Goal: Find specific page/section: Find specific page/section

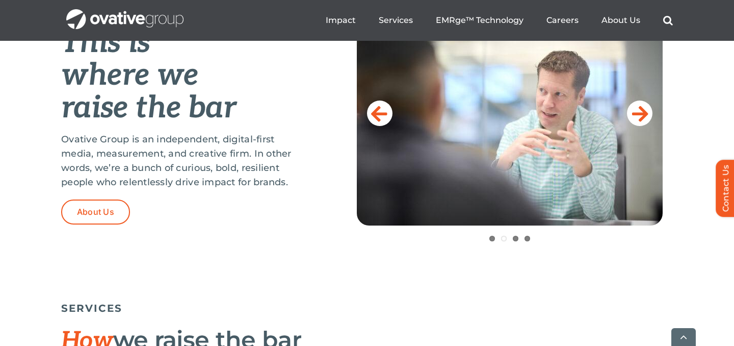
scroll to position [481, 0]
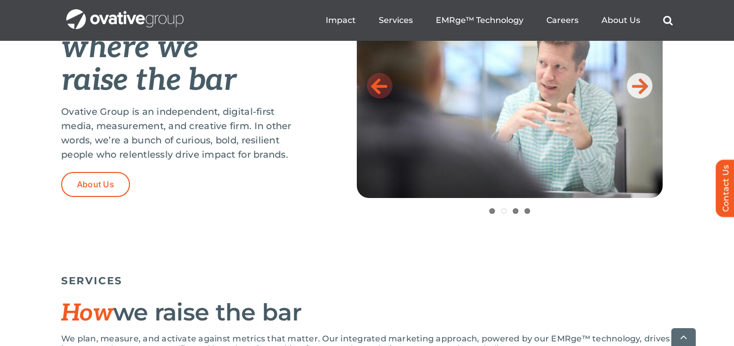
click at [376, 86] on icon at bounding box center [379, 85] width 16 height 20
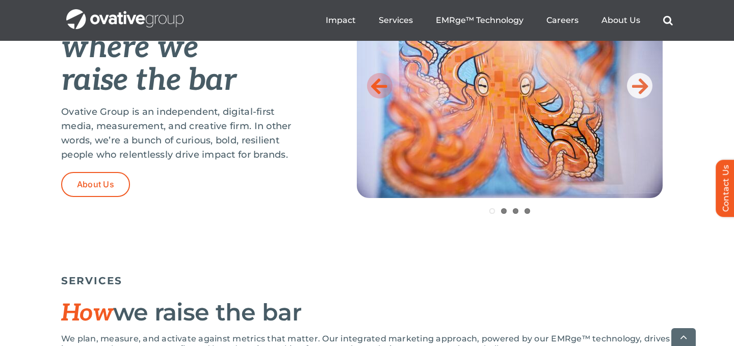
click at [376, 86] on icon at bounding box center [379, 85] width 16 height 20
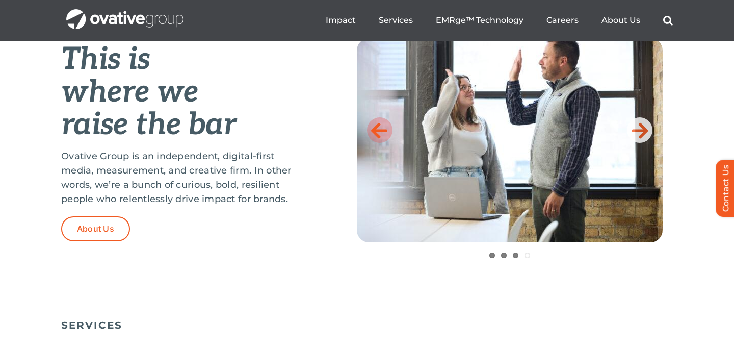
scroll to position [435, 0]
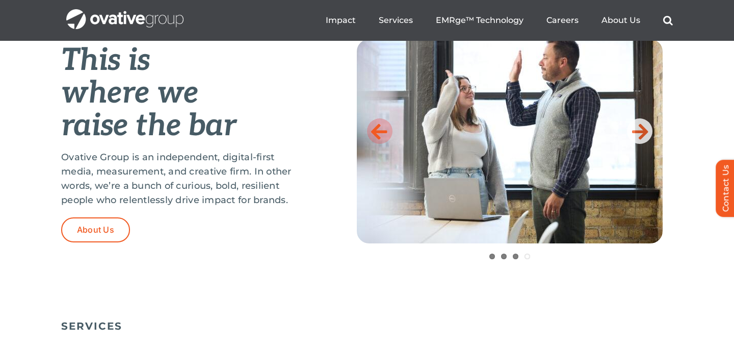
click at [377, 127] on icon at bounding box center [379, 131] width 16 height 20
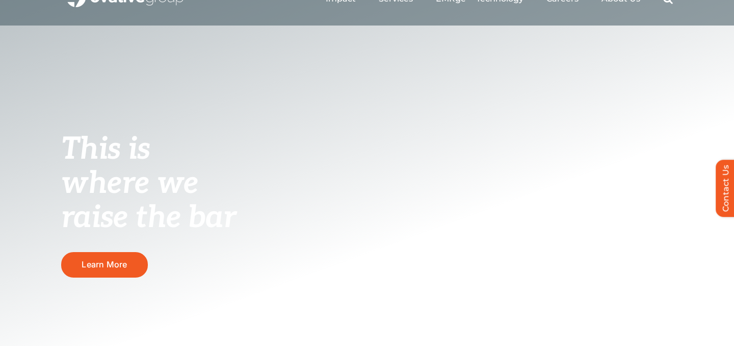
scroll to position [0, 0]
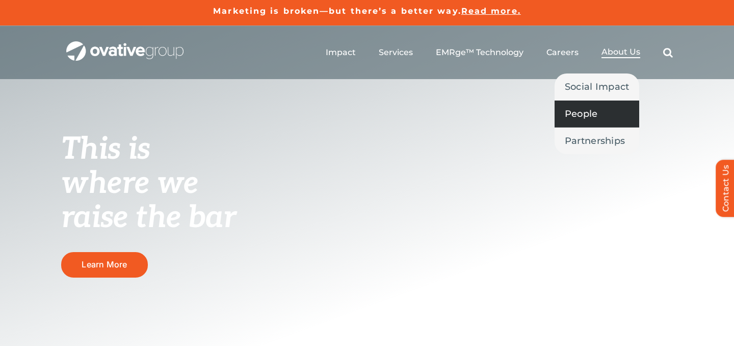
click at [575, 116] on span "People" at bounding box center [581, 114] width 33 height 14
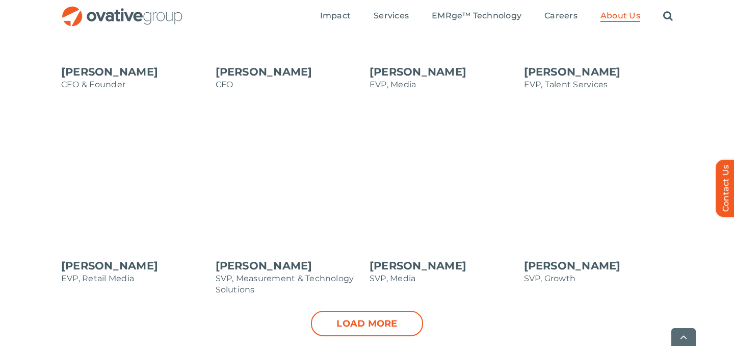
scroll to position [1041, 0]
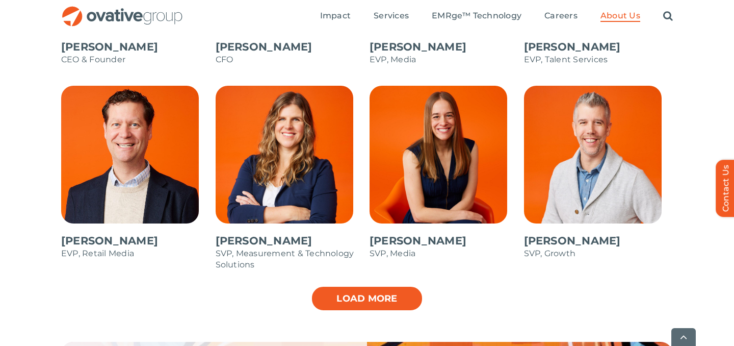
click at [331, 303] on link "Load more" at bounding box center [367, 297] width 112 height 25
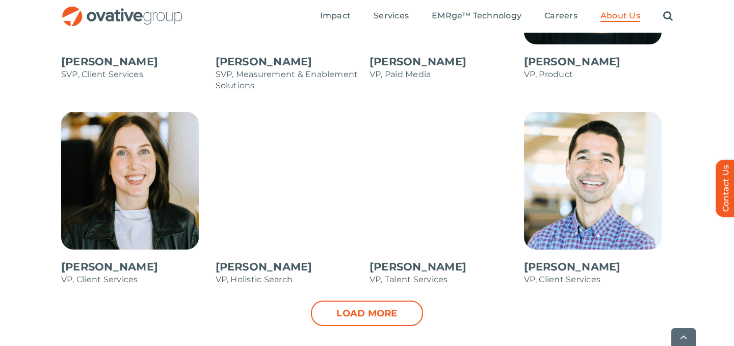
scroll to position [1424, 0]
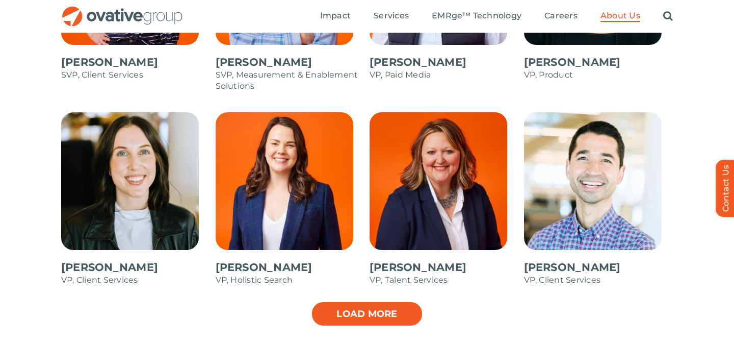
click at [348, 321] on link "Load more" at bounding box center [367, 313] width 112 height 25
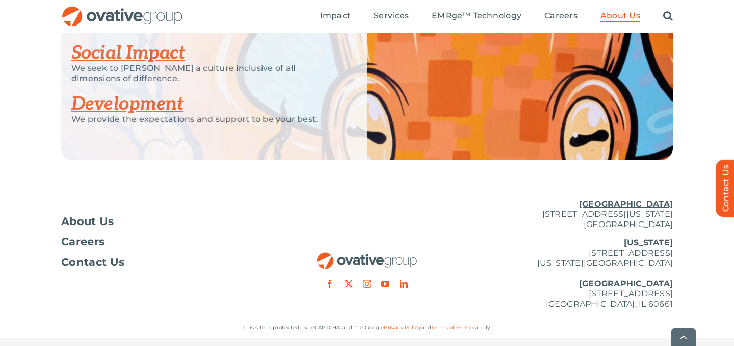
scroll to position [2015, 0]
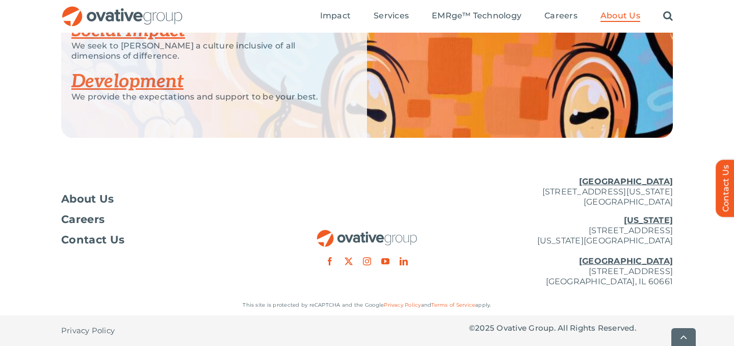
click at [151, 14] on img "OG_Full_horizontal_RGB" at bounding box center [122, 16] width 122 height 21
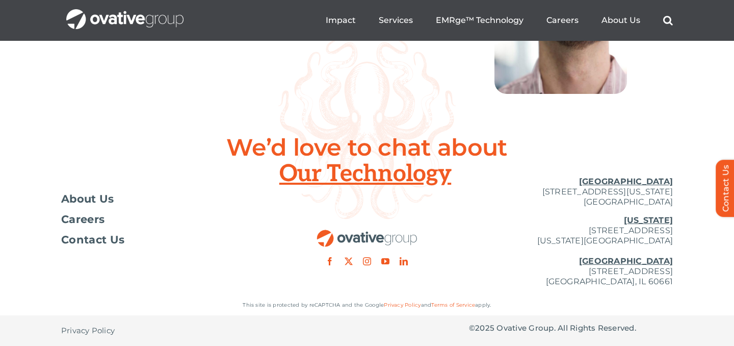
scroll to position [3822, 0]
